Goal: Task Accomplishment & Management: Manage account settings

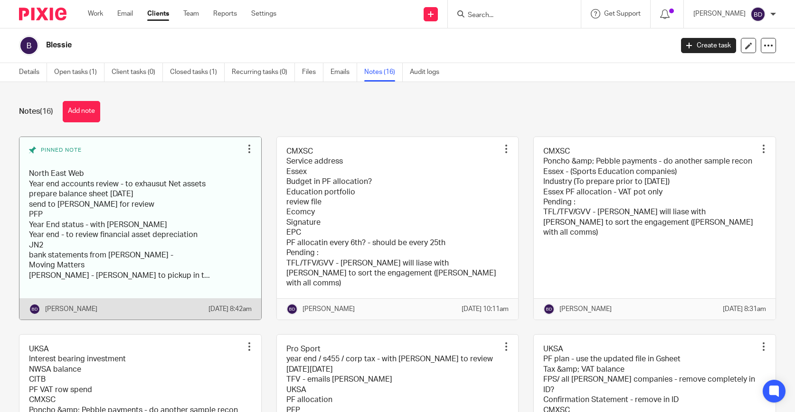
click at [235, 204] on link at bounding box center [140, 228] width 242 height 183
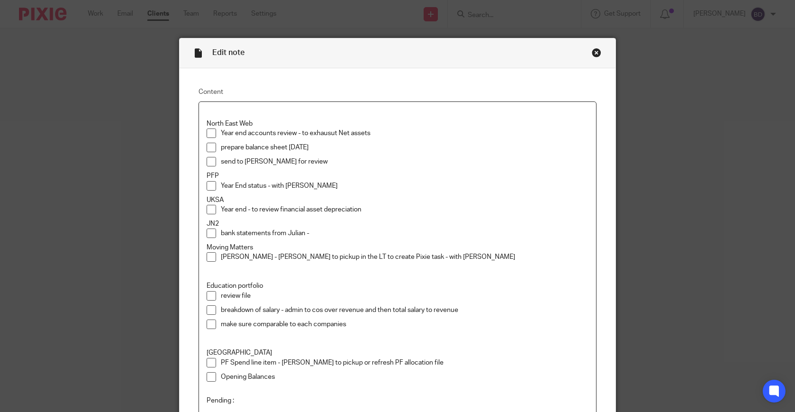
click at [331, 134] on p "Year end accounts review - to exhausut Net assets" at bounding box center [405, 133] width 368 height 9
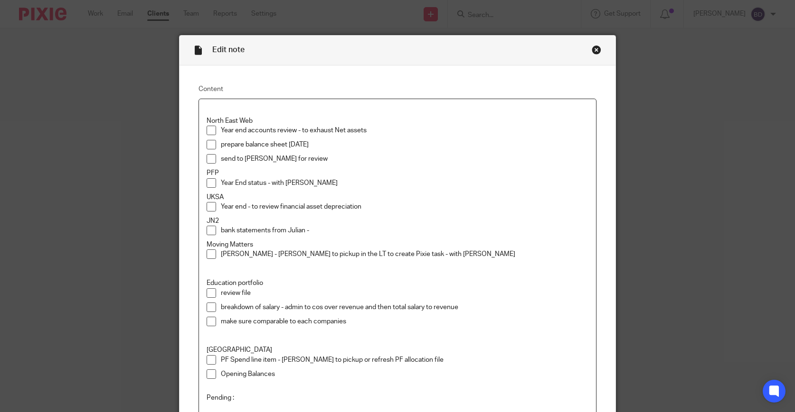
click at [454, 210] on p "Year end - to review financial asset depreciation" at bounding box center [405, 206] width 368 height 9
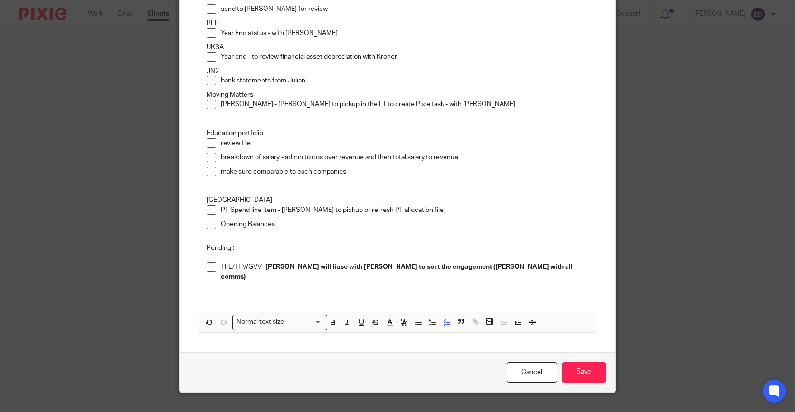
scroll to position [167, 0]
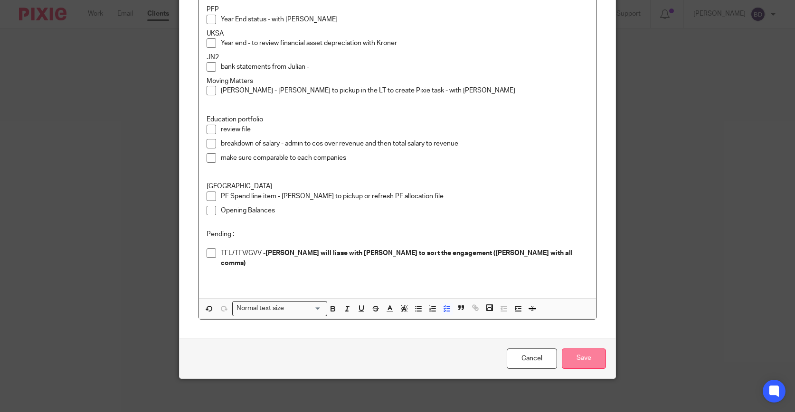
click at [601, 355] on input "Save" at bounding box center [584, 359] width 44 height 20
